Goal: Information Seeking & Learning: Learn about a topic

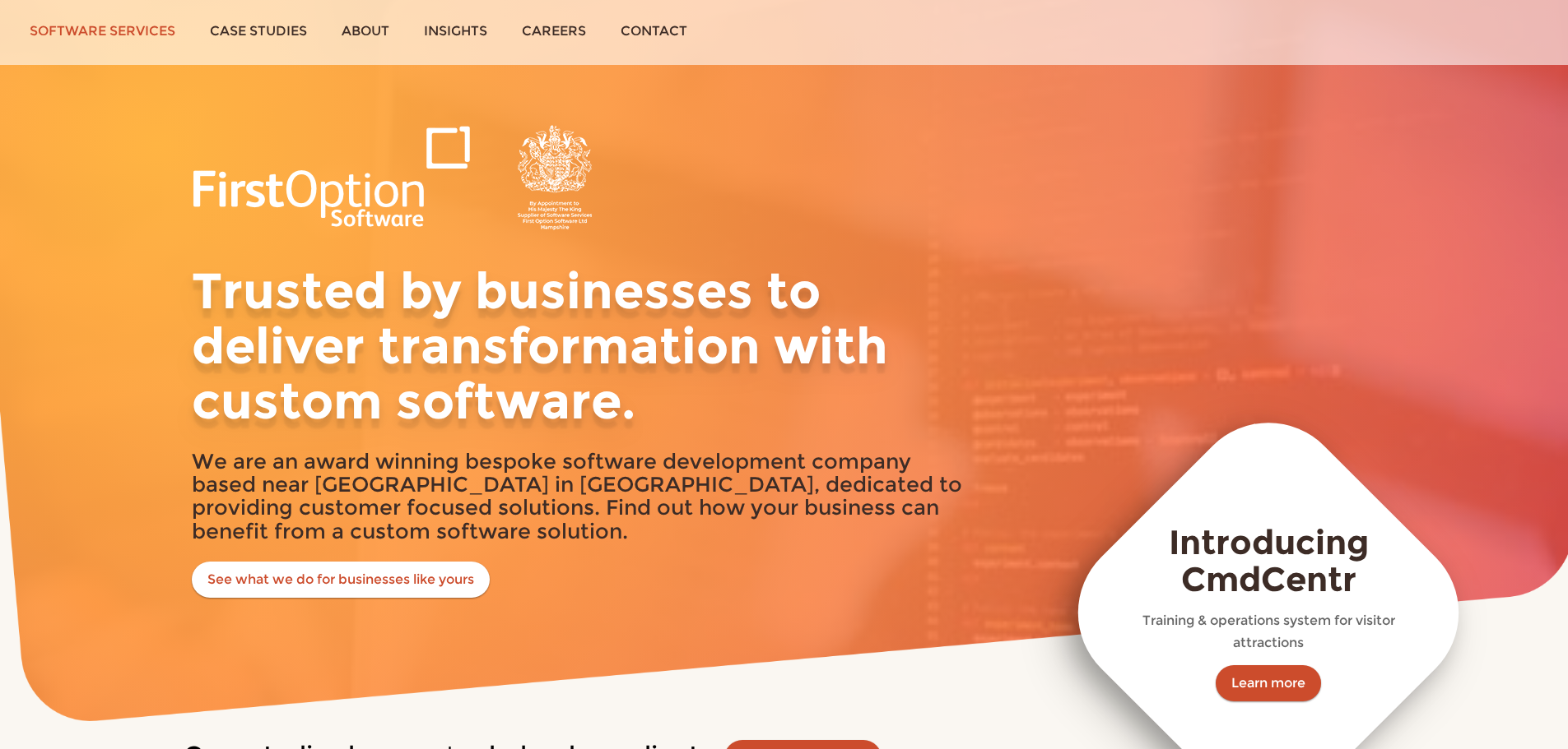
click at [157, 31] on link "Software services" at bounding box center [102, 30] width 180 height 61
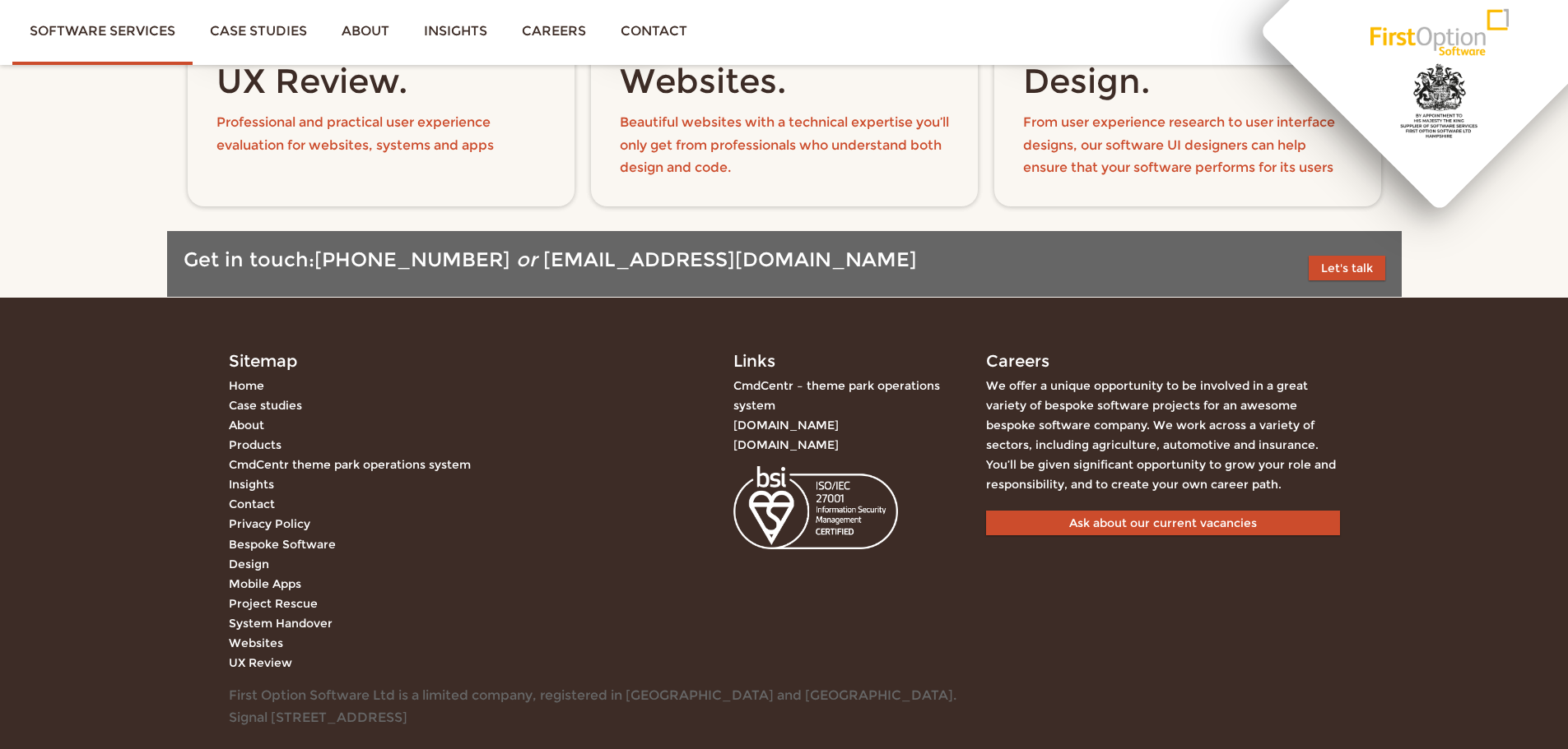
scroll to position [2433, 0]
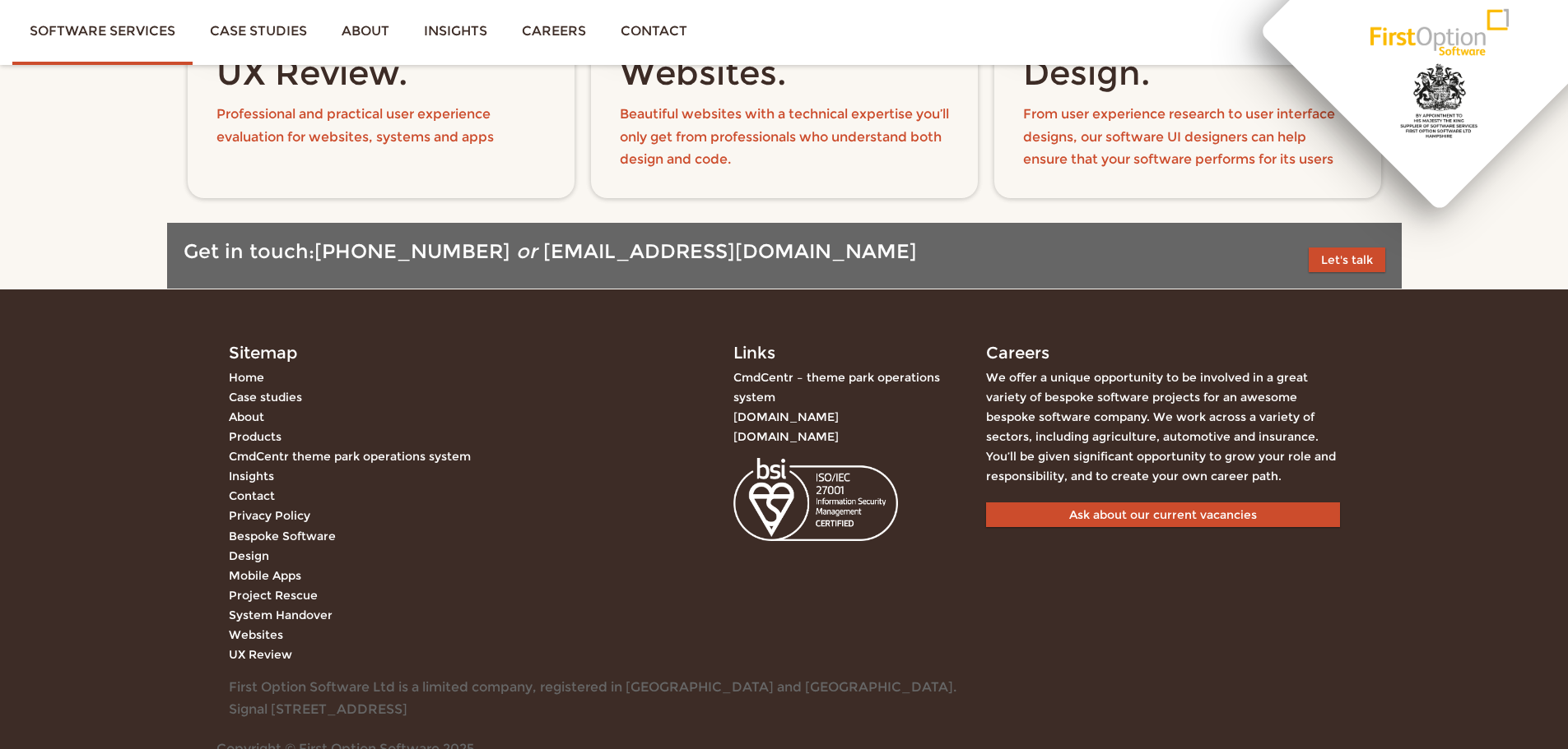
click at [291, 400] on link "Case studies" at bounding box center [265, 397] width 74 height 15
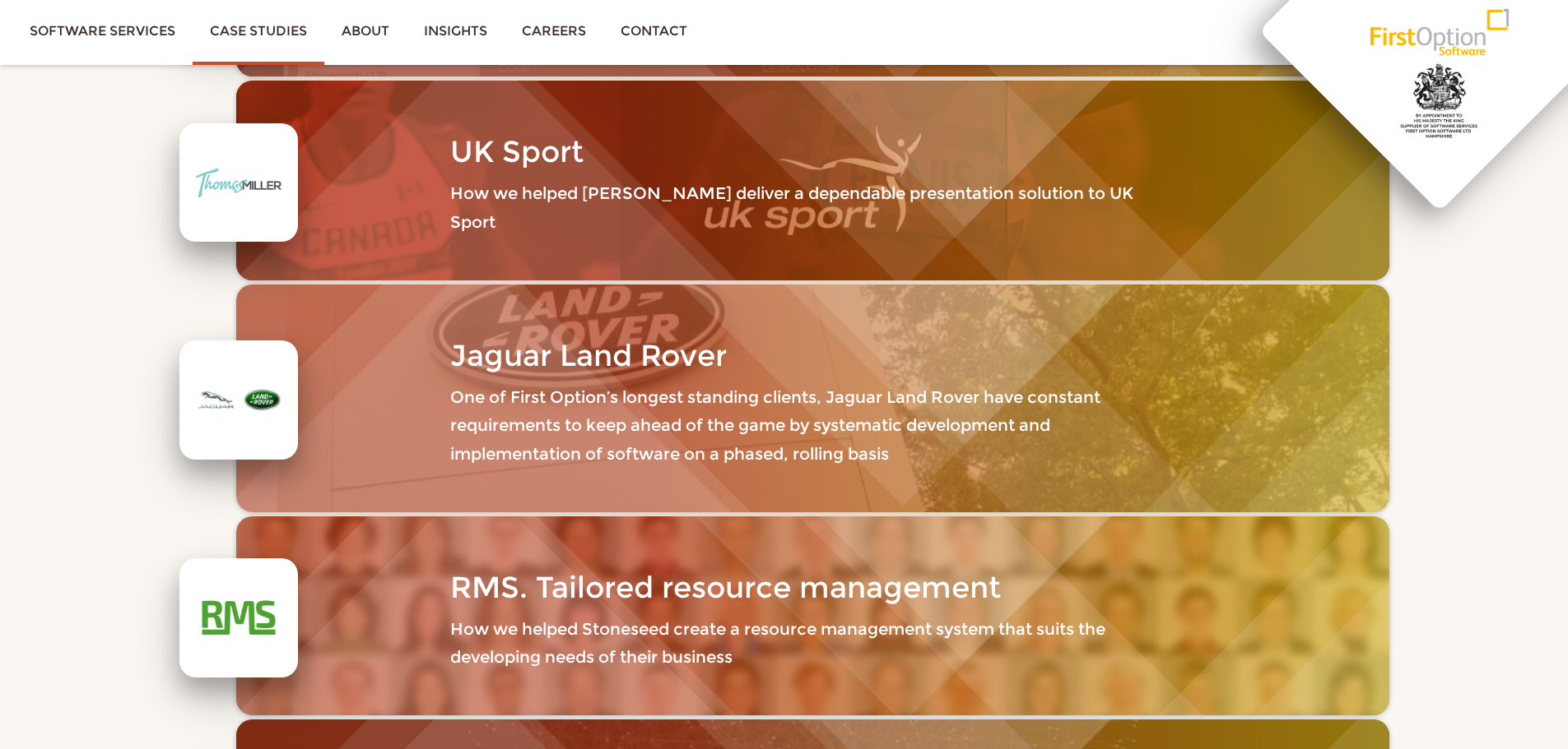
scroll to position [1411, 0]
click at [462, 383] on p "One of First Option’s longest standing clients, Jaguar Land Rover have constant…" at bounding box center [813, 425] width 724 height 85
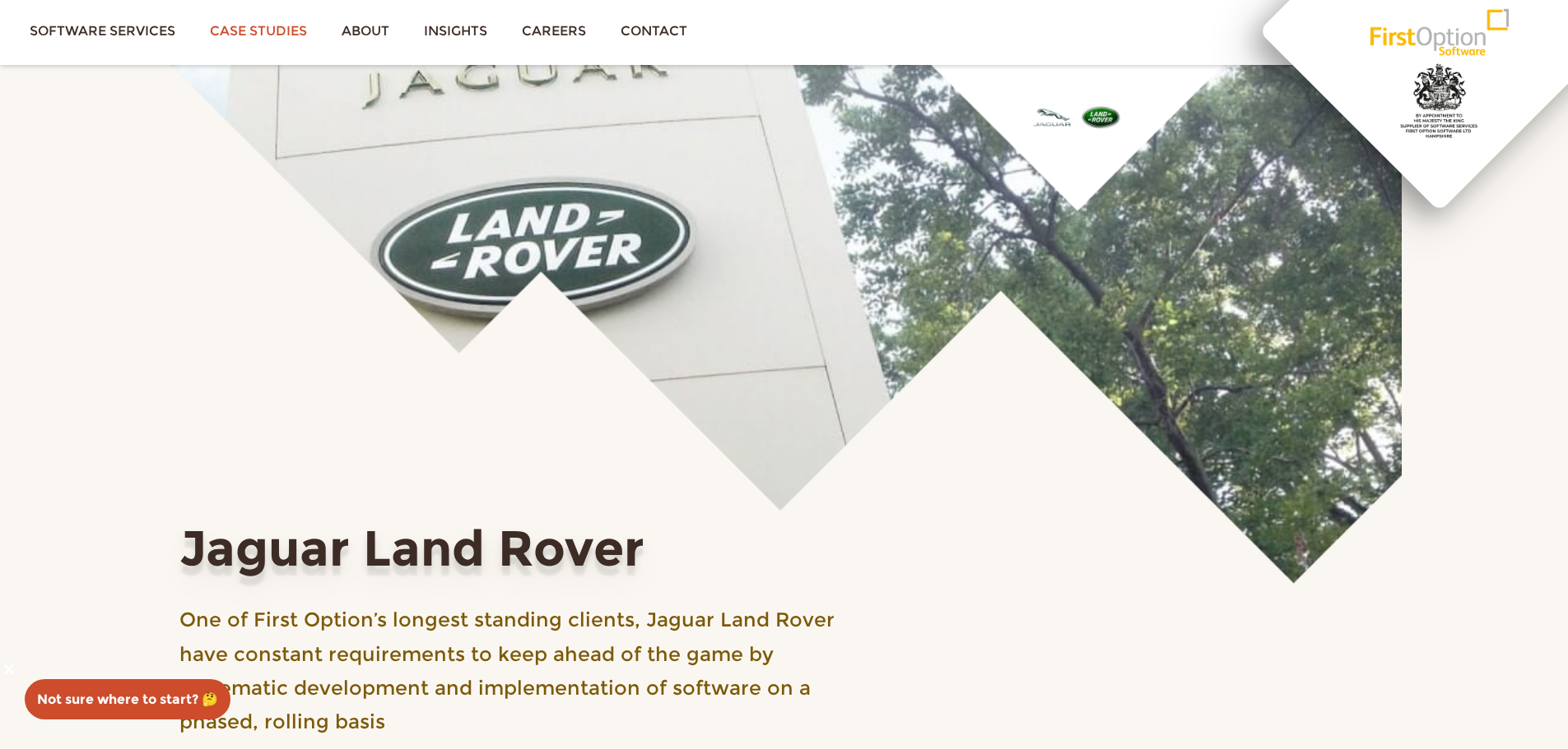
click at [278, 29] on link "Case studies" at bounding box center [258, 30] width 132 height 61
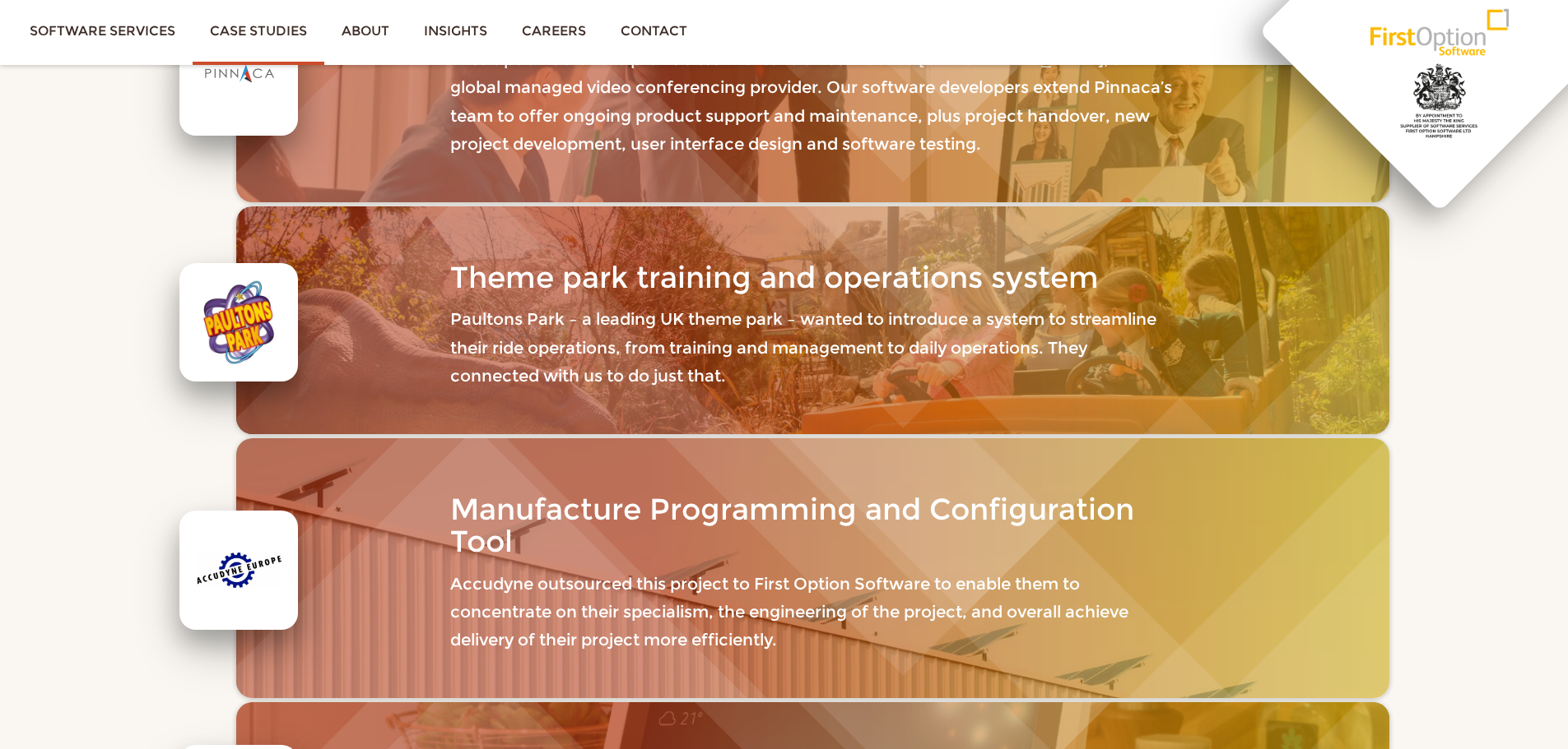
scroll to position [383, 0]
click at [151, 33] on link "Software services" at bounding box center [102, 30] width 180 height 61
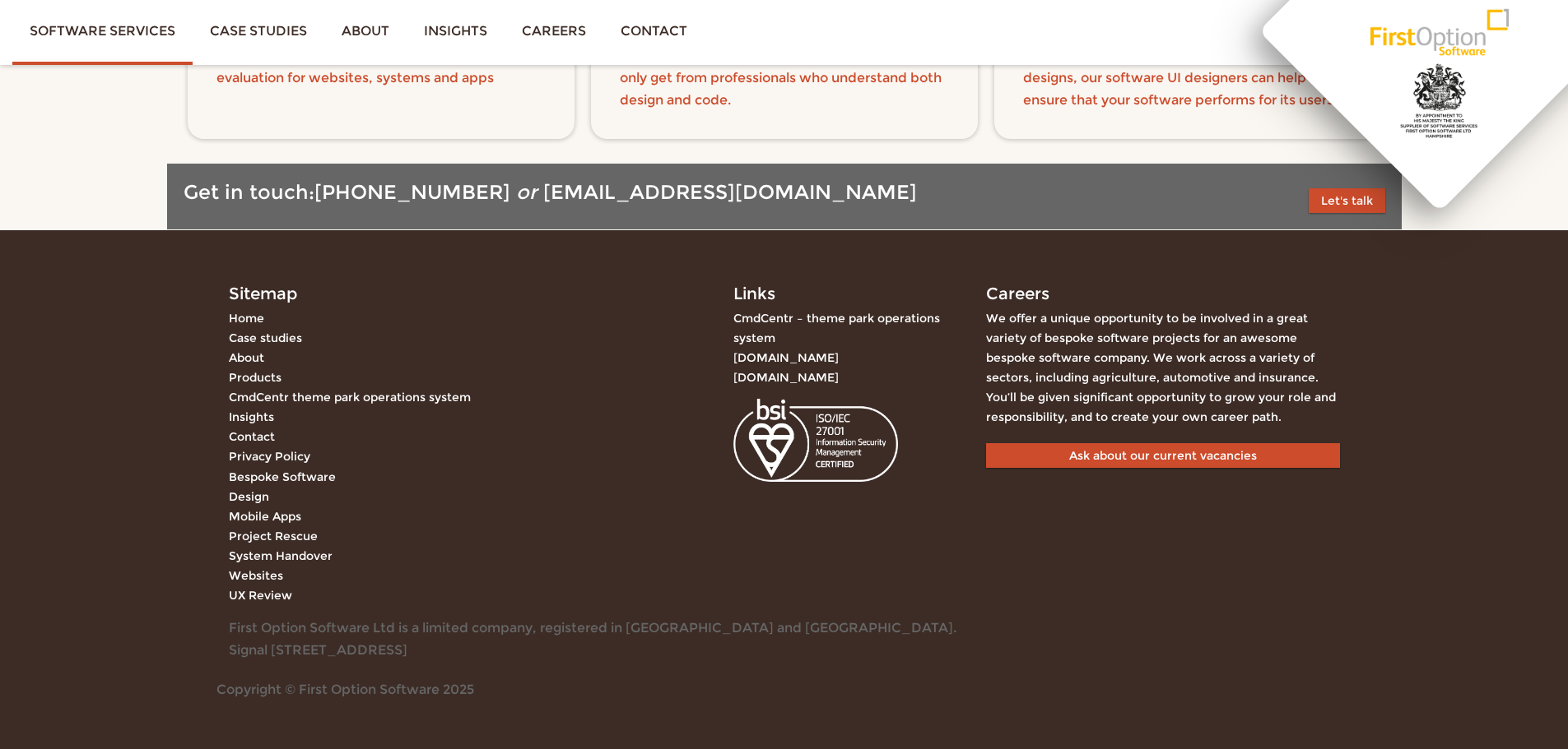
scroll to position [2496, 0]
click at [325, 394] on link "CmdCentr theme park operations system" at bounding box center [349, 396] width 242 height 15
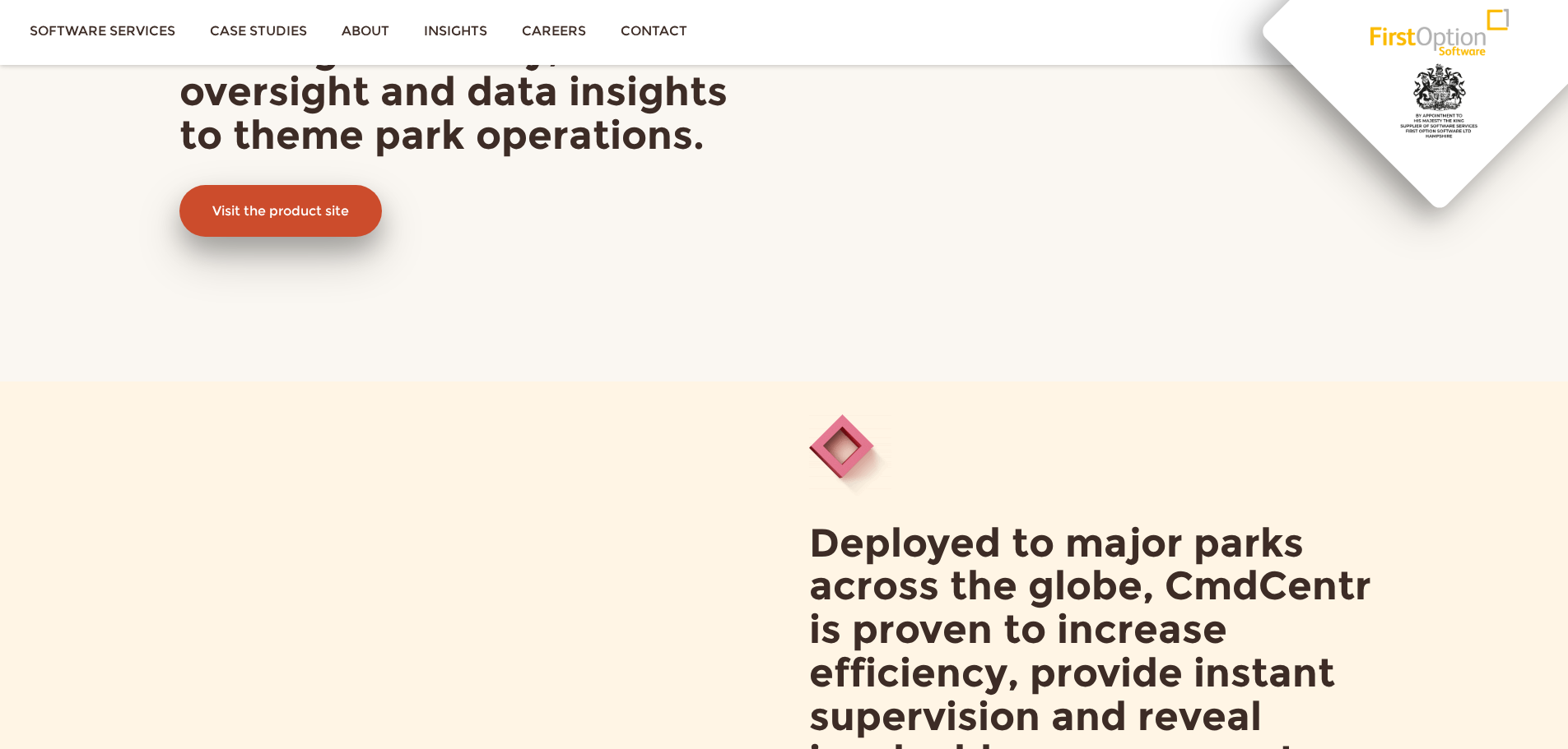
scroll to position [658, 0]
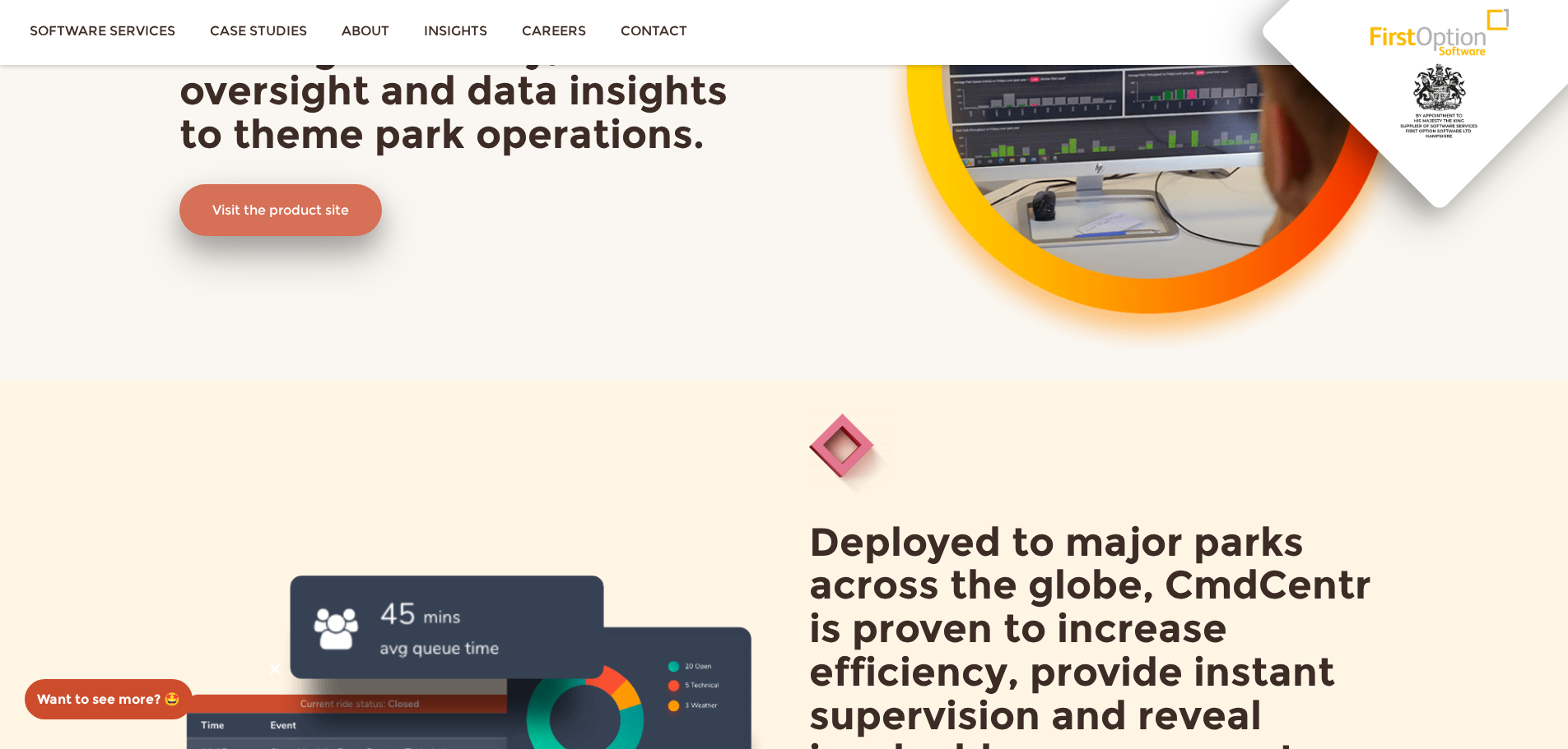
click at [319, 206] on link "Visit the product site" at bounding box center [281, 210] width 203 height 53
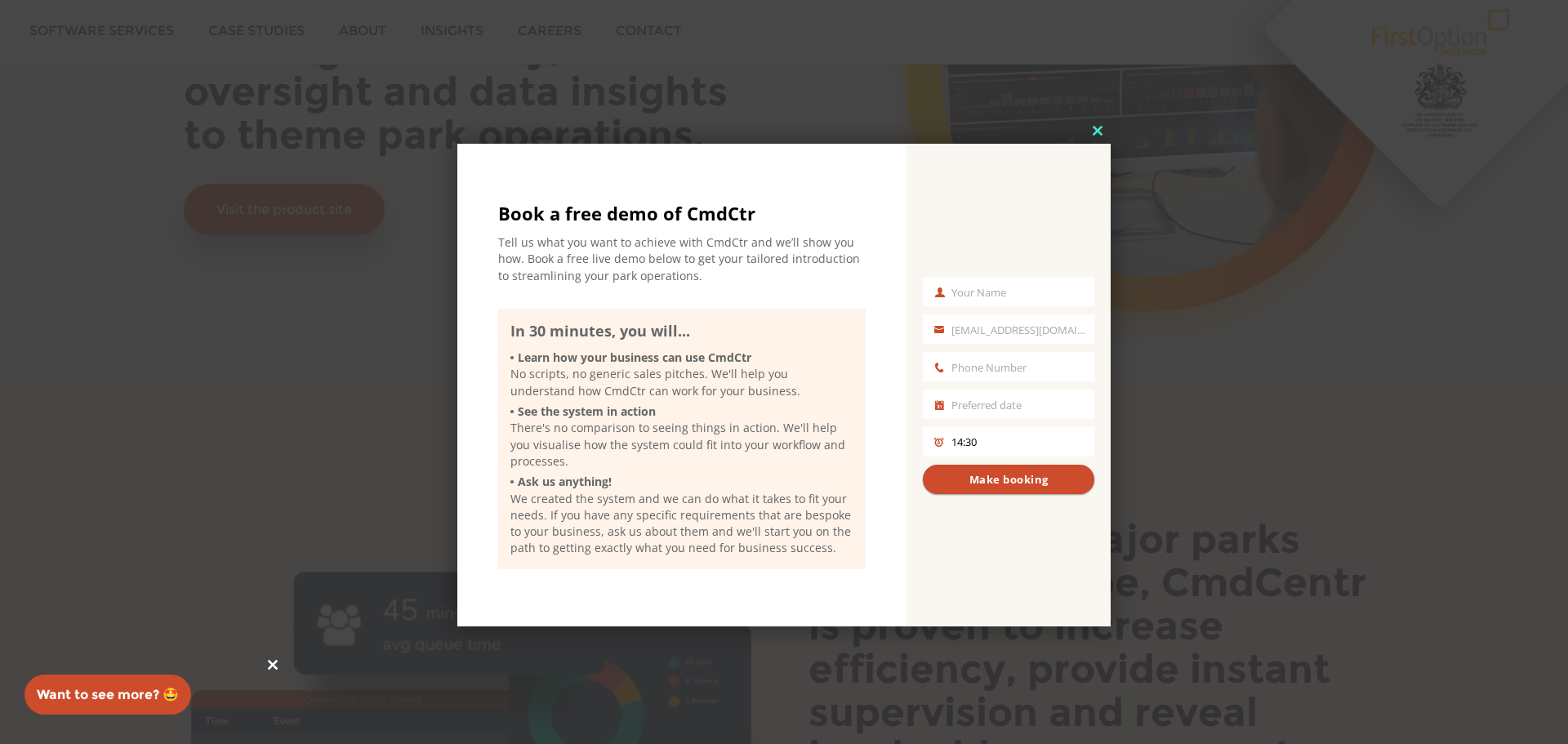
click at [1099, 130] on span at bounding box center [1098, 130] width 26 height 9
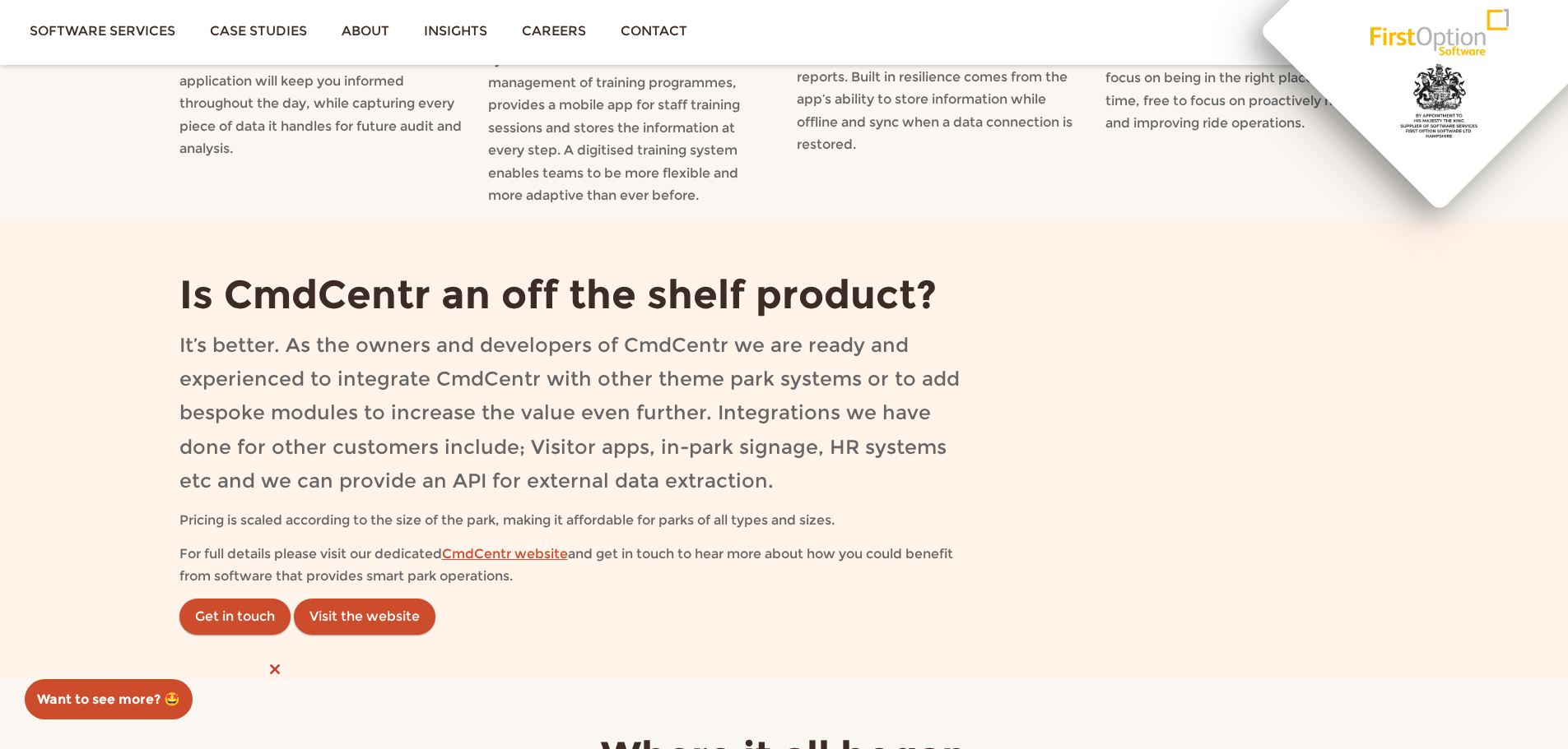
scroll to position [2520, 0]
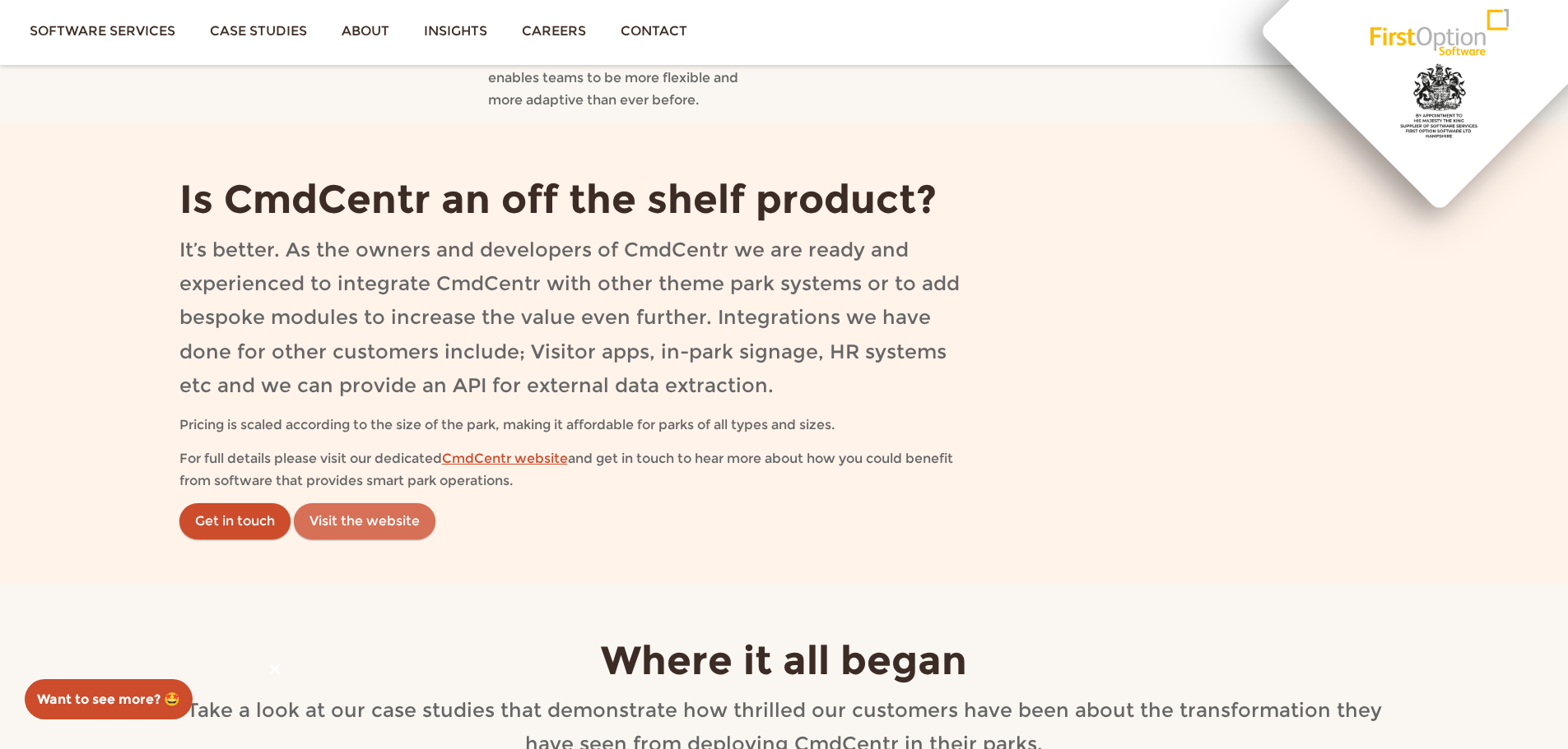
click at [373, 521] on link "Visit the website" at bounding box center [364, 521] width 141 height 36
